Goal: Task Accomplishment & Management: Complete application form

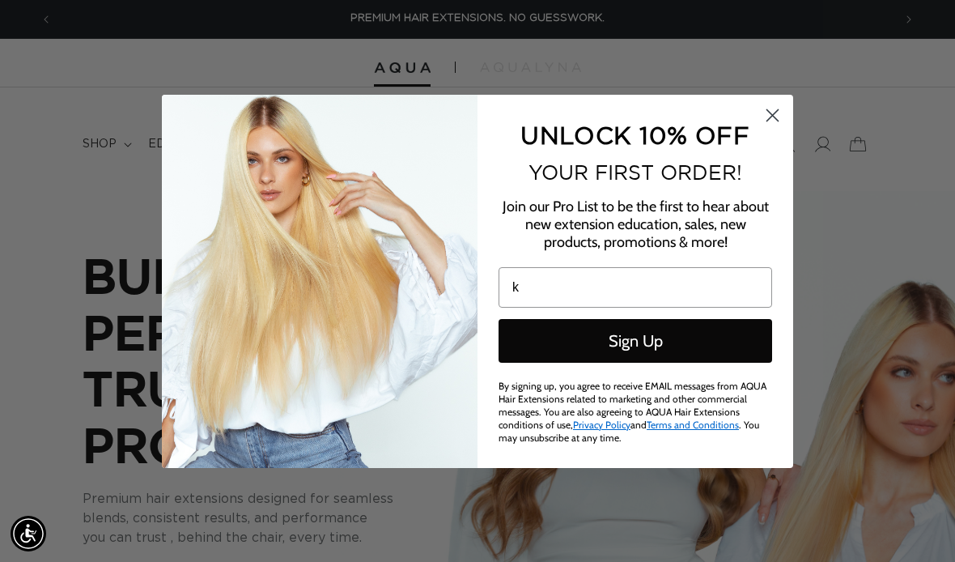
type input "k"
click at [765, 108] on circle "Close dialog" at bounding box center [772, 114] width 27 height 27
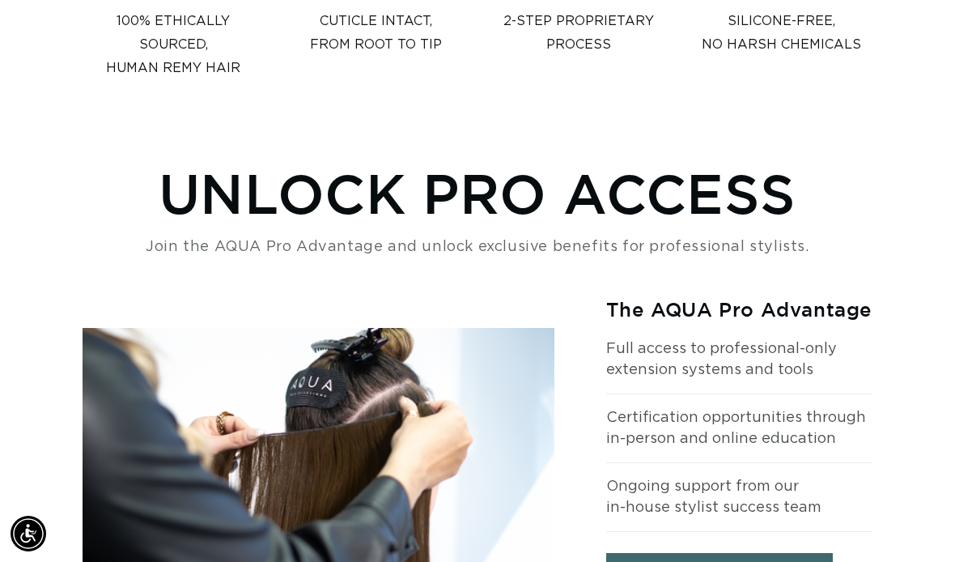
scroll to position [1468, 0]
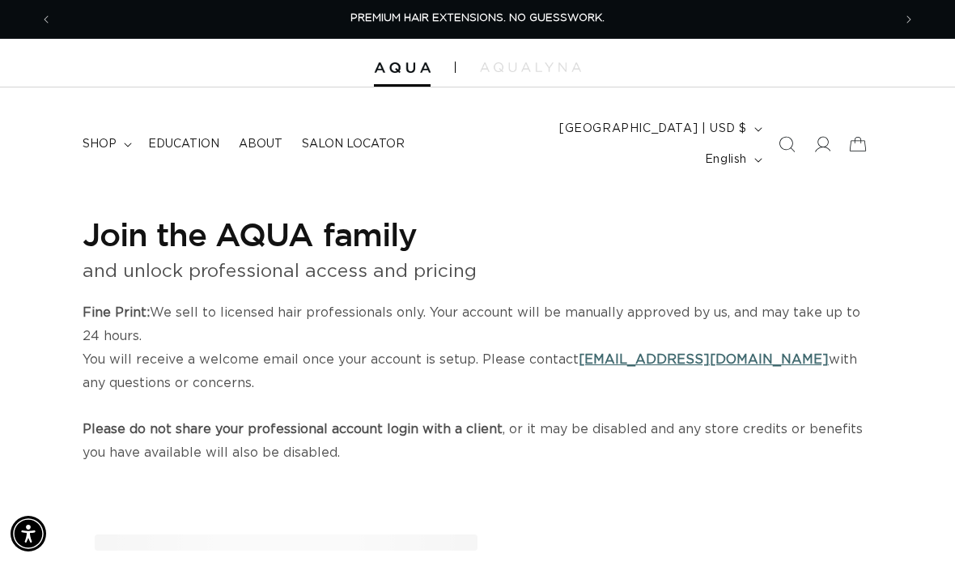
select select "US"
select select "[GEOGRAPHIC_DATA]"
